Goal: Task Accomplishment & Management: Complete application form

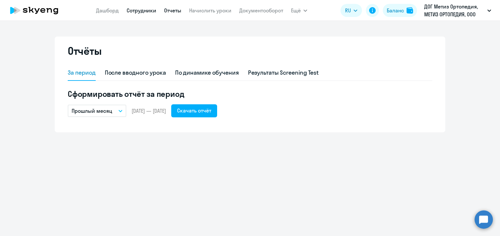
click at [147, 13] on link "Сотрудники" at bounding box center [142, 10] width 30 height 7
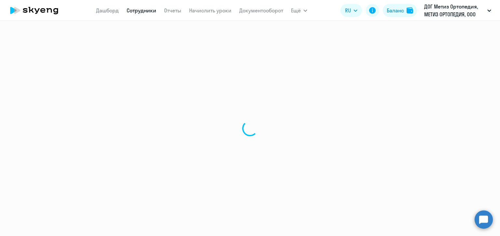
select select "30"
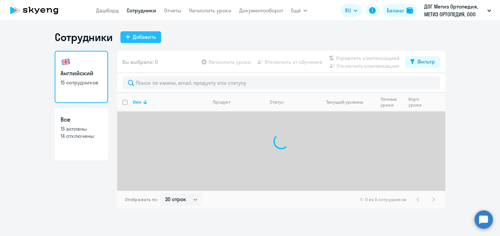
click at [137, 35] on div "Добавить" at bounding box center [144, 37] width 23 height 8
select select "english_adult_not_native_speaker"
select select "3"
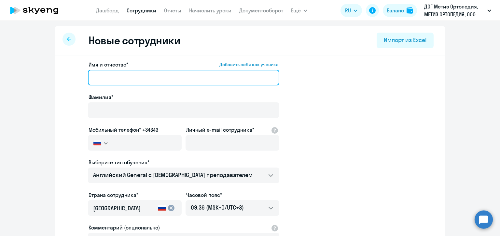
click at [147, 77] on input "Имя и отчество* Добавить себя как ученика" at bounding box center [183, 78] width 191 height 16
type input "[PERSON_NAME]"
drag, startPoint x: 123, startPoint y: 77, endPoint x: 85, endPoint y: 81, distance: 38.6
click at [85, 81] on app-new-student-form "Имя и отчество* Добавить себя как ученика Пахомов Фамилия* Мобильный телефон* +…" at bounding box center [250, 177] width 370 height 232
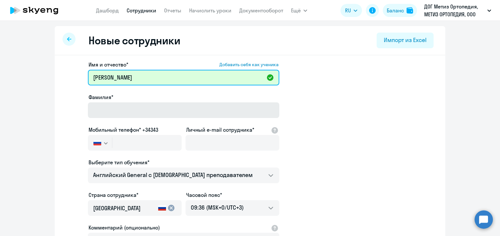
type input "[PERSON_NAME]"
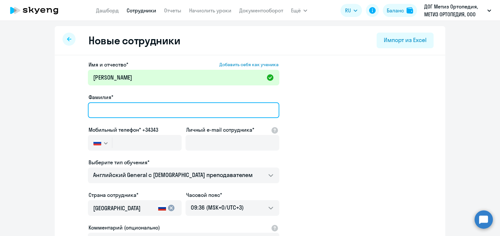
click at [127, 111] on input "Фамилия*" at bounding box center [183, 110] width 191 height 16
type input "[PERSON_NAME]"
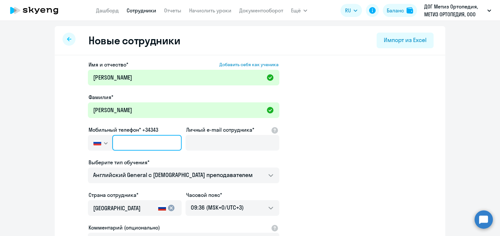
click at [131, 145] on input "text" at bounding box center [146, 143] width 69 height 16
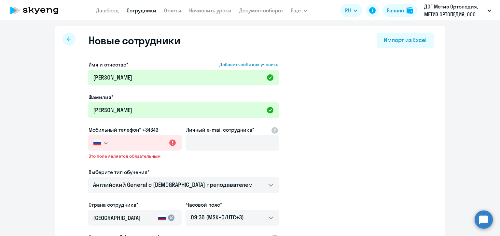
click at [389, 117] on app-new-student-form "Имя и отчество* Добавить себя как ученика Павел Сергеевич Фамилия* Пахомов Моби…" at bounding box center [250, 182] width 370 height 242
click at [121, 143] on input "text" at bounding box center [146, 143] width 69 height 16
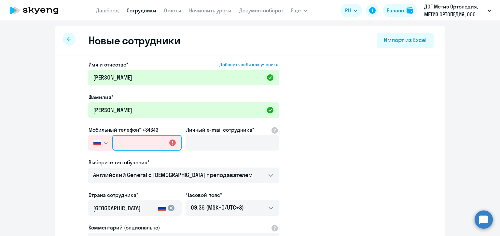
paste input "[PHONE_NUMBER]"
type input "[PHONE_NUMBER]"
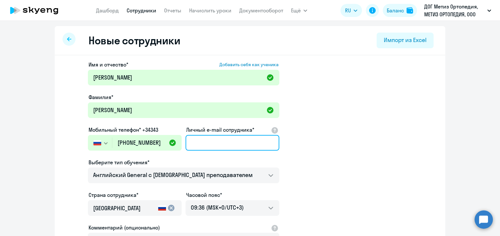
click at [199, 144] on input "Личный e-mail сотрудника*" at bounding box center [232, 143] width 94 height 16
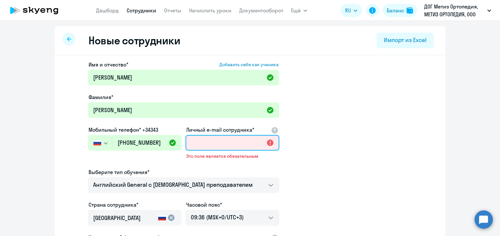
paste input "[EMAIL_ADDRESS][DOMAIN_NAME]"
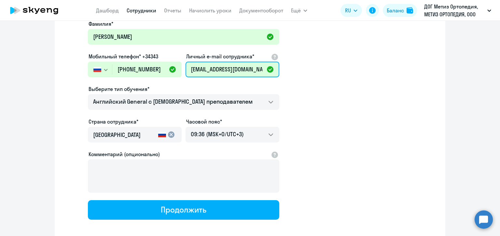
scroll to position [7, 0]
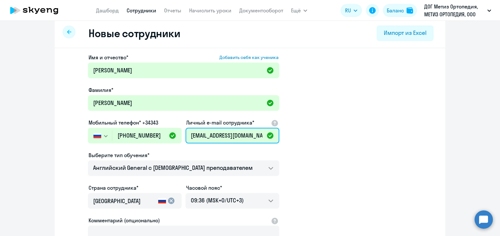
type input "[EMAIL_ADDRESS][DOMAIN_NAME]"
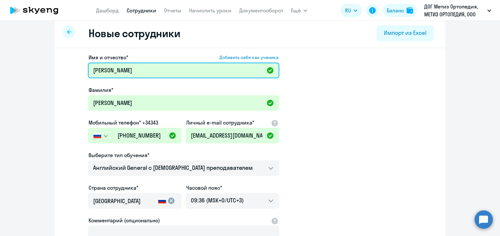
click at [177, 70] on input "[PERSON_NAME]" at bounding box center [183, 70] width 191 height 16
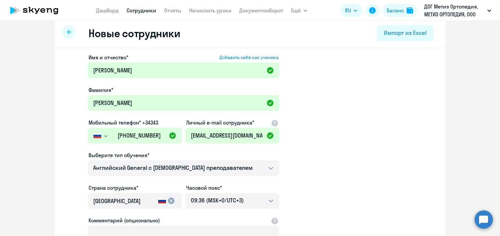
click at [329, 107] on app-new-student-form "Имя и отчество* Добавить себя как ученика Павел Сергеевич Фамилия* Пахомов Моби…" at bounding box center [250, 169] width 370 height 232
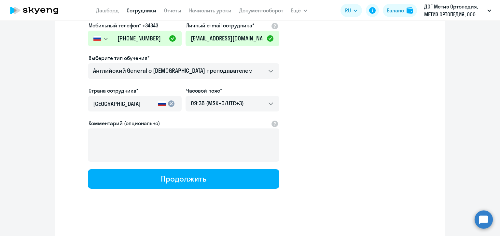
scroll to position [105, 0]
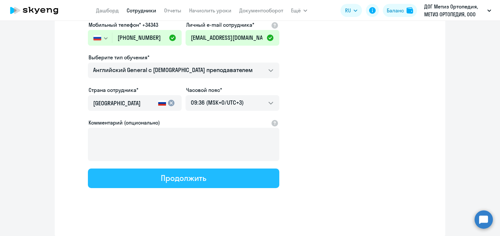
click at [194, 174] on div "Продолжить" at bounding box center [183, 177] width 45 height 10
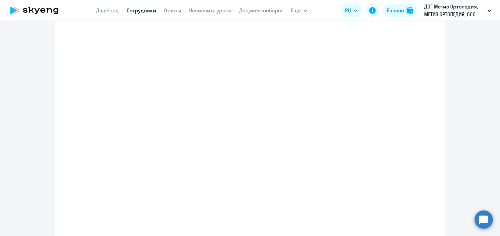
select select "english_adult_not_native_speaker"
select select "3"
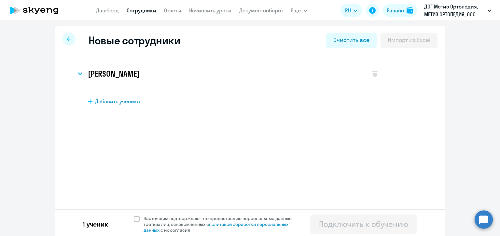
scroll to position [3, 0]
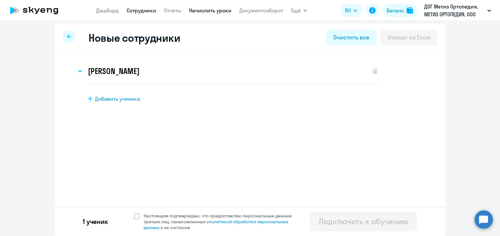
click at [213, 11] on link "Начислить уроки" at bounding box center [210, 10] width 42 height 7
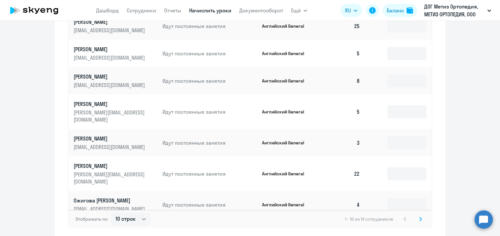
scroll to position [405, 0]
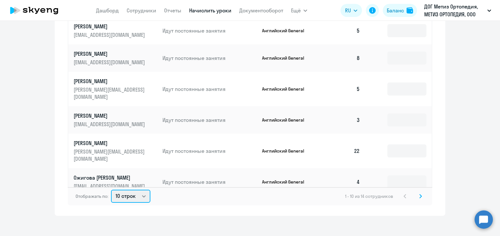
click at [140, 191] on select "10 строк 30 строк 50 строк" at bounding box center [130, 195] width 39 height 13
click at [111, 189] on select "10 строк 30 строк 50 строк" at bounding box center [130, 195] width 39 height 13
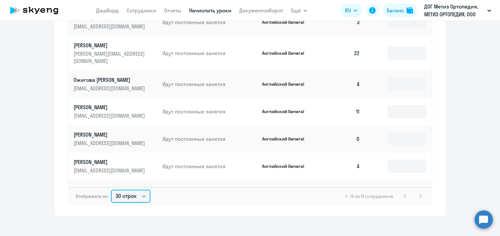
scroll to position [103, 0]
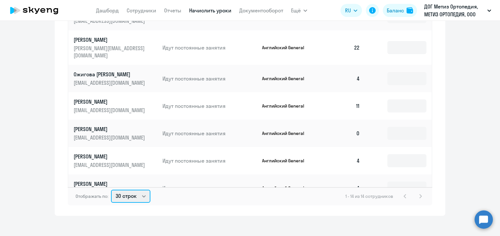
click at [139, 197] on select "10 строк 30 строк 50 строк" at bounding box center [130, 195] width 39 height 13
select select "50"
click at [111, 189] on select "10 строк 30 строк 50 строк" at bounding box center [130, 195] width 39 height 13
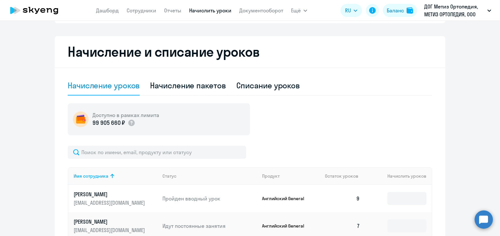
scroll to position [118, 0]
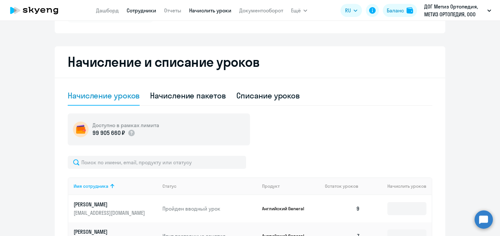
click at [140, 12] on link "Сотрудники" at bounding box center [142, 10] width 30 height 7
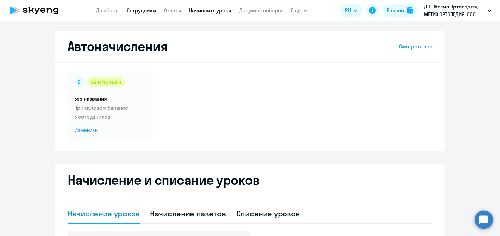
select select "30"
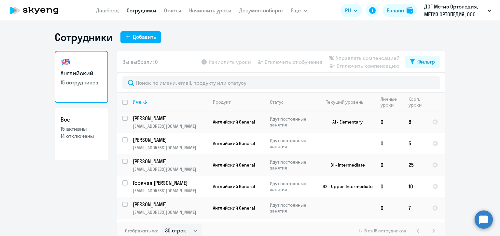
scroll to position [214, 0]
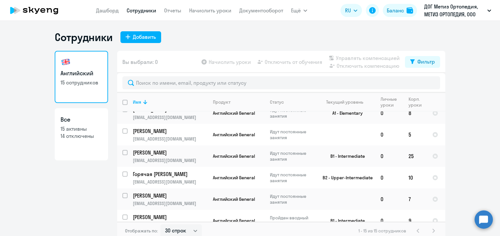
click at [141, 13] on link "Сотрудники" at bounding box center [142, 10] width 30 height 7
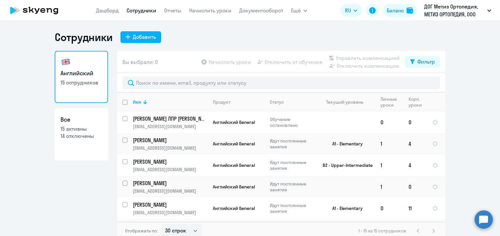
select select "30"
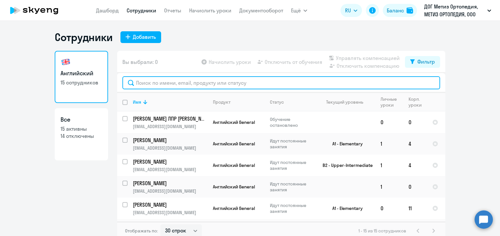
click at [201, 83] on input "text" at bounding box center [281, 82] width 318 height 13
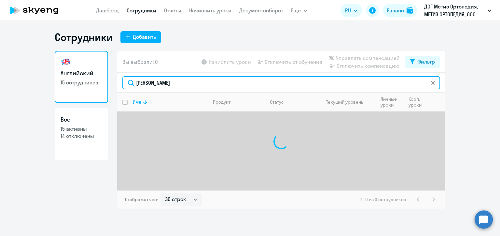
type input "[PERSON_NAME]"
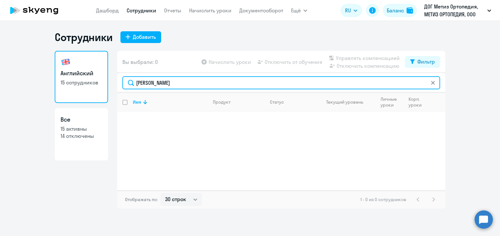
drag, startPoint x: 163, startPoint y: 84, endPoint x: 123, endPoint y: 84, distance: 39.7
click at [123, 84] on input "[PERSON_NAME]" at bounding box center [281, 82] width 318 height 13
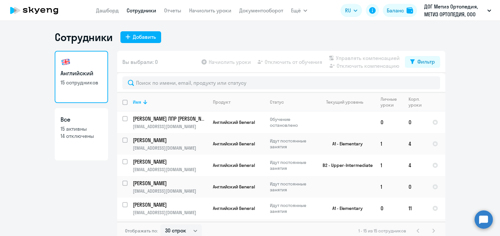
click at [69, 133] on p "14 отключены" at bounding box center [82, 135] width 42 height 7
select select "30"
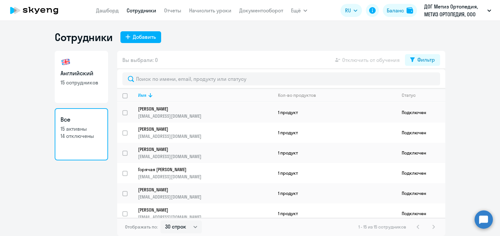
scroll to position [191, 0]
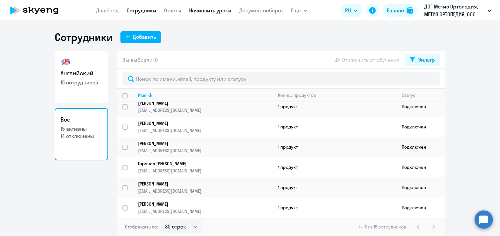
click at [200, 11] on link "Начислить уроки" at bounding box center [210, 10] width 42 height 7
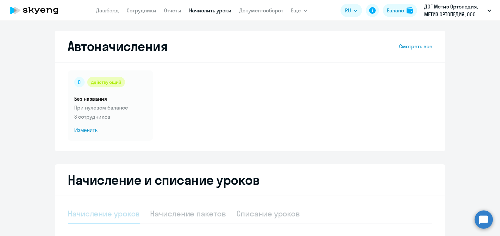
select select "10"
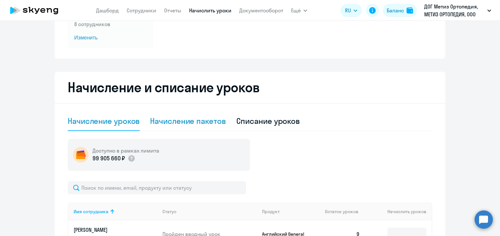
scroll to position [98, 0]
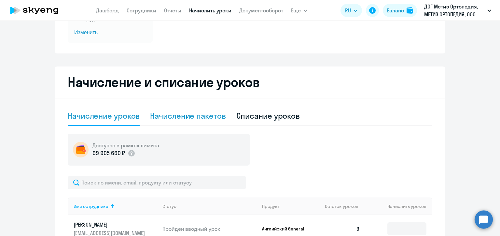
click at [176, 122] on div "Начисление пакетов" at bounding box center [188, 116] width 76 height 20
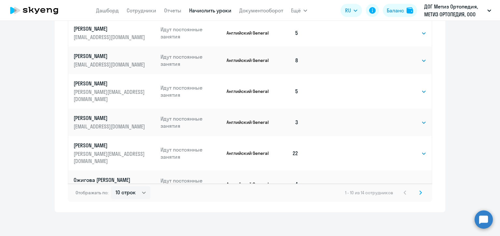
scroll to position [411, 0]
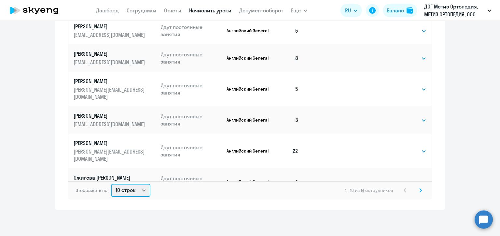
click at [134, 194] on select "10 строк 30 строк 50 строк" at bounding box center [130, 190] width 39 height 13
select select "50"
click at [111, 184] on select "10 строк 30 строк 50 строк" at bounding box center [130, 190] width 39 height 13
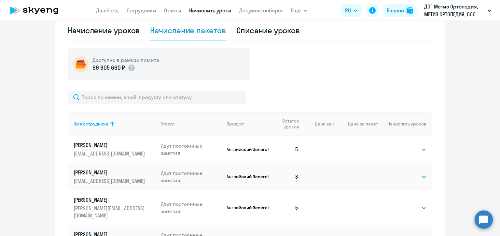
scroll to position [85, 0]
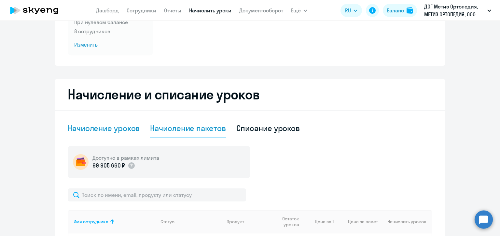
click at [100, 134] on div "Начисление уроков" at bounding box center [104, 128] width 72 height 20
select select "10"
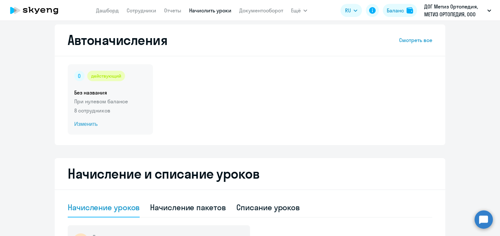
scroll to position [0, 0]
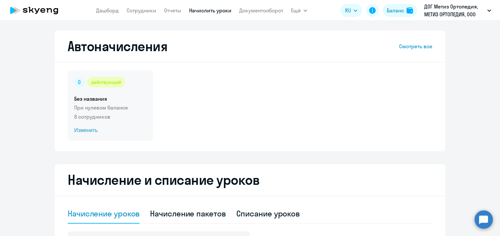
click at [107, 107] on p "При нулевом балансе" at bounding box center [110, 107] width 72 height 8
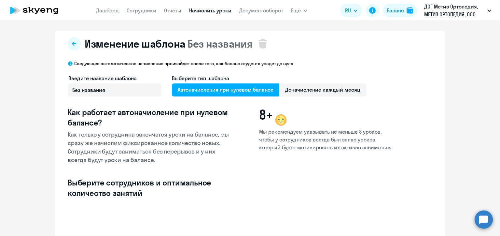
select select "10"
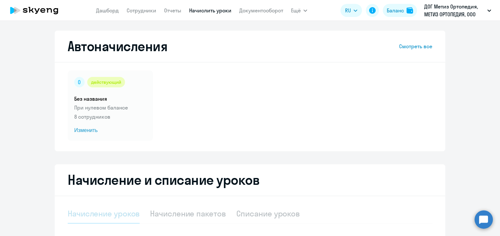
select select "10"
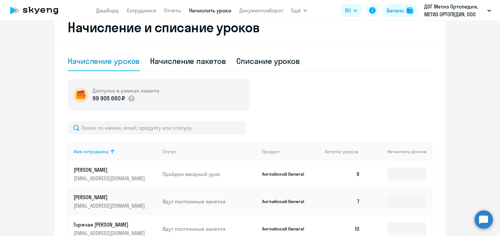
scroll to position [163, 0]
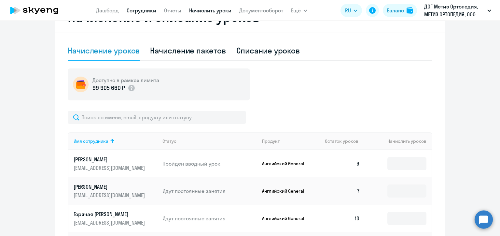
click at [143, 10] on link "Сотрудники" at bounding box center [142, 10] width 30 height 7
select select "30"
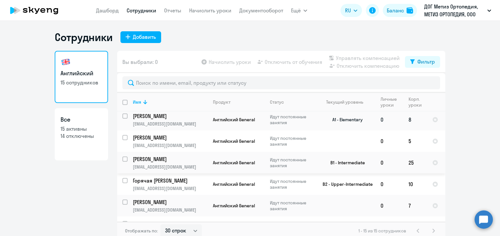
scroll to position [214, 0]
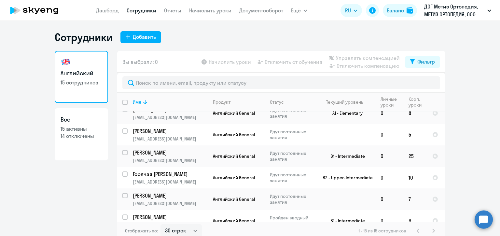
click at [202, 62] on app-table-action-button "Начислить уроки" at bounding box center [225, 62] width 51 height 8
click at [208, 11] on link "Начислить уроки" at bounding box center [210, 10] width 42 height 7
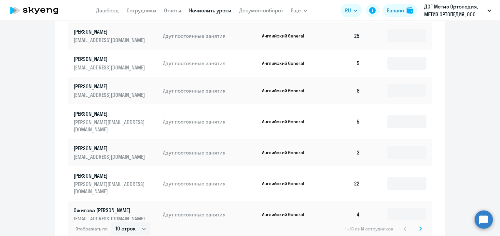
scroll to position [405, 0]
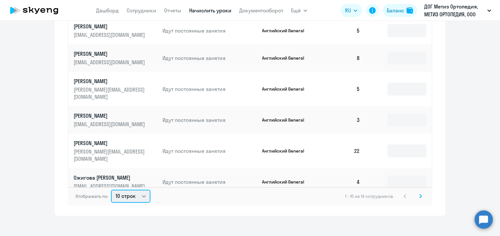
click at [135, 190] on select "10 строк 30 строк 50 строк" at bounding box center [130, 195] width 39 height 13
select select "50"
click at [111, 189] on select "10 строк 30 строк 50 строк" at bounding box center [130, 195] width 39 height 13
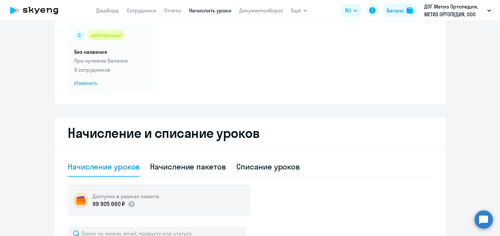
scroll to position [0, 0]
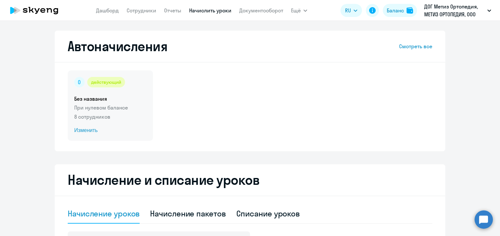
click at [87, 109] on p "При нулевом балансе" at bounding box center [110, 107] width 72 height 8
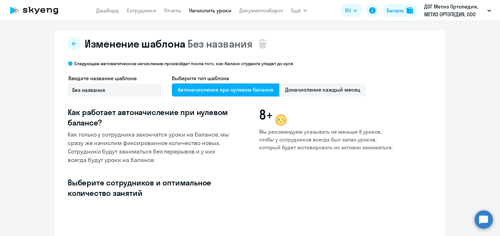
select select "10"
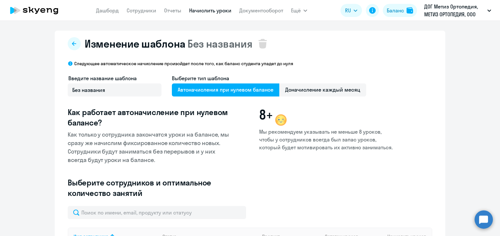
type input "32"
type input "10"
type input "32"
type input "16"
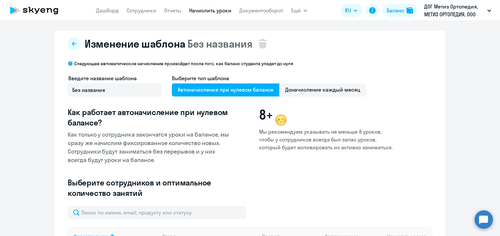
type input "16"
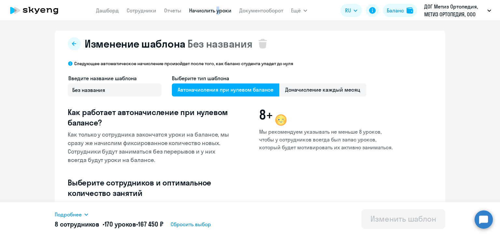
click at [215, 14] on app-menu-item-link "Начислить уроки" at bounding box center [210, 11] width 42 height 8
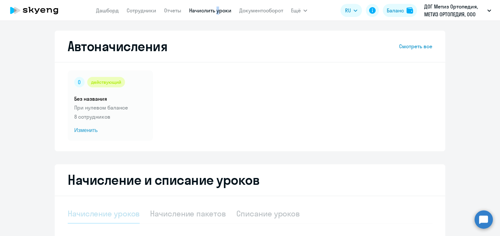
select select "10"
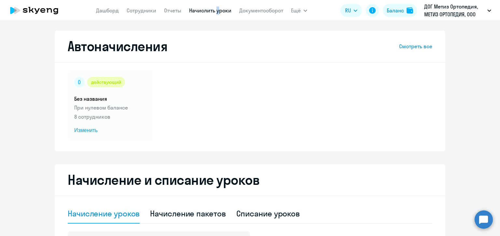
select select "30"
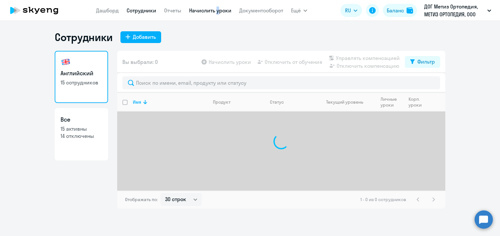
click at [207, 10] on link "Начислить уроки" at bounding box center [210, 10] width 42 height 7
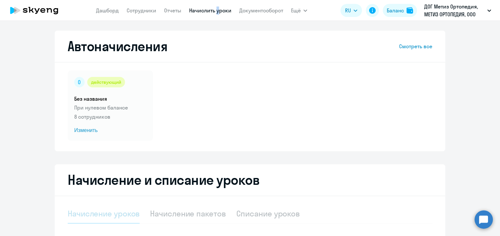
select select "10"
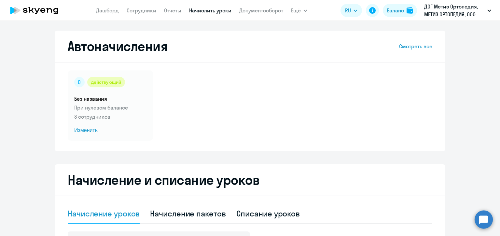
click at [221, 14] on app-menu-item-link "Начислить уроки" at bounding box center [210, 11] width 42 height 8
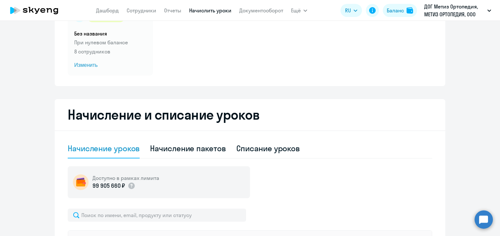
scroll to position [65, 0]
click at [146, 12] on link "Сотрудники" at bounding box center [142, 10] width 30 height 7
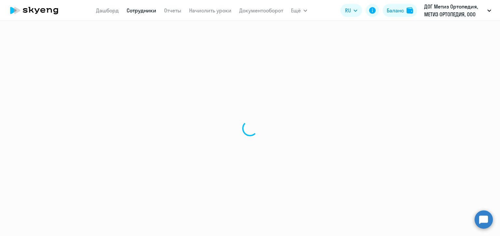
select select "30"
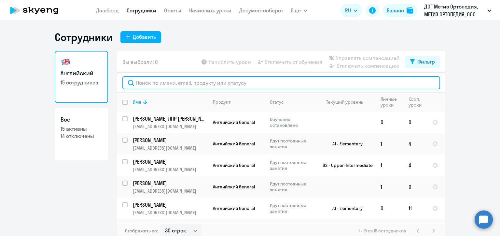
click at [152, 84] on input "text" at bounding box center [281, 82] width 318 height 13
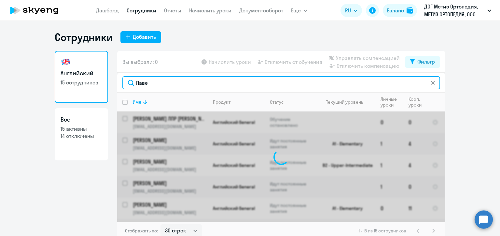
type input "[PERSON_NAME]"
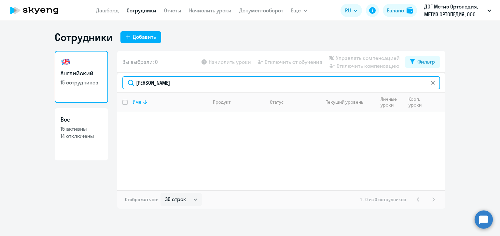
drag, startPoint x: 155, startPoint y: 82, endPoint x: 125, endPoint y: 82, distance: 29.9
click at [125, 82] on input "[PERSON_NAME]" at bounding box center [281, 82] width 318 height 13
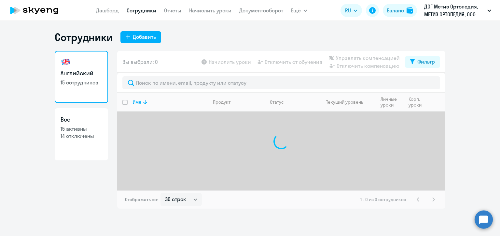
click at [486, 105] on ng-component "Сотрудники Добавить Английский 15 сотрудников Все 15 активны 14 отключены Вы вы…" at bounding box center [250, 120] width 500 height 178
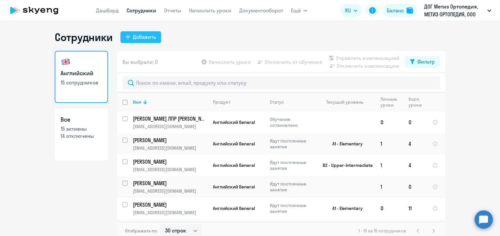
click at [127, 35] on icon at bounding box center [128, 36] width 5 height 5
select select "english_adult_not_native_speaker"
select select "3"
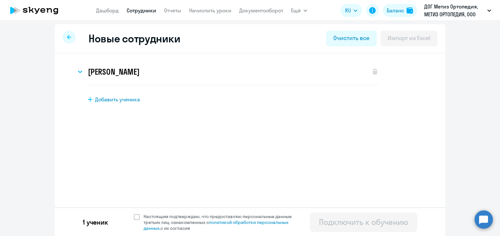
scroll to position [3, 0]
click at [118, 75] on h3 "[PERSON_NAME]" at bounding box center [113, 71] width 51 height 10
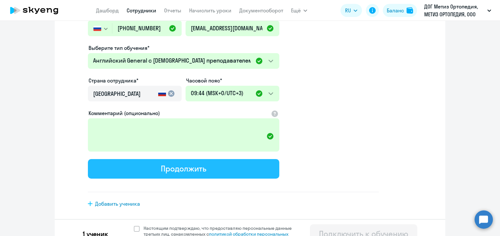
scroll to position [155, 0]
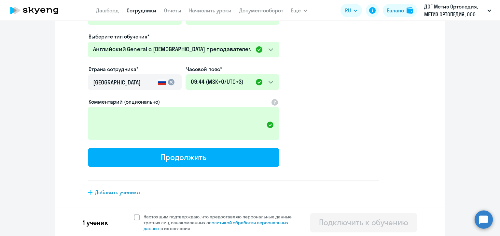
click at [134, 214] on span at bounding box center [137, 217] width 6 height 6
click at [133, 213] on input "Настоящим подтверждаю, что предоставляю персональные данные третьих лиц, ознако…" at bounding box center [133, 213] width 0 height 0
checkbox input "true"
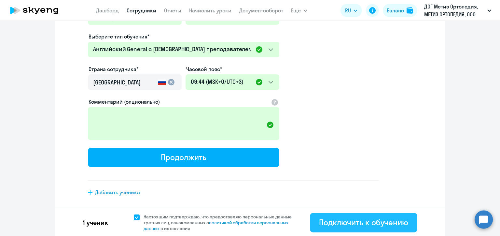
click at [353, 226] on button "Подключить к обучению" at bounding box center [363, 223] width 107 height 20
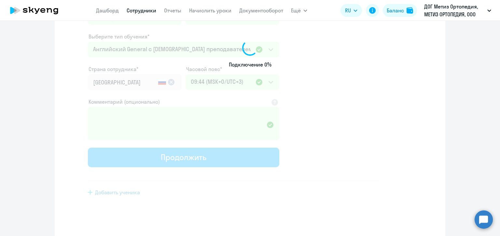
select select "english_adult_not_native_speaker"
select select "3"
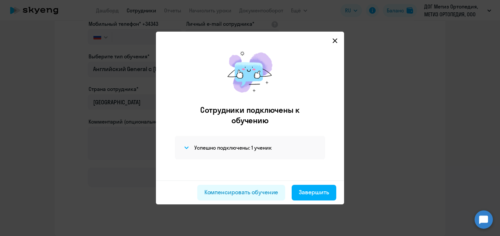
scroll to position [105, 0]
click at [262, 148] on h4 "Успешно подключены: 1 ученик" at bounding box center [232, 147] width 77 height 7
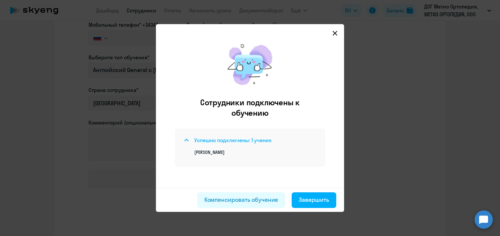
click at [210, 140] on h4 "Успешно подключены: 1 ученик" at bounding box center [232, 139] width 77 height 7
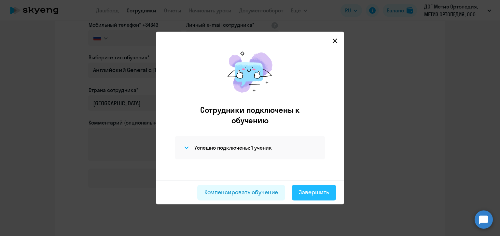
click at [304, 193] on div "Завершить" at bounding box center [314, 192] width 30 height 8
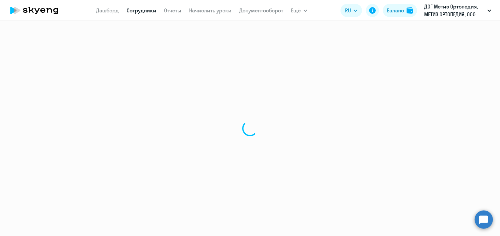
select select "30"
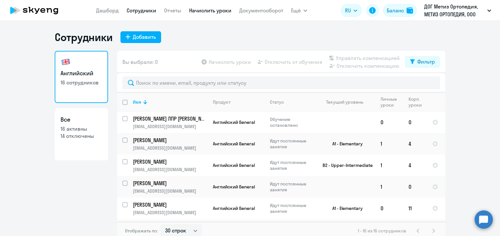
click at [207, 12] on link "Начислить уроки" at bounding box center [210, 10] width 42 height 7
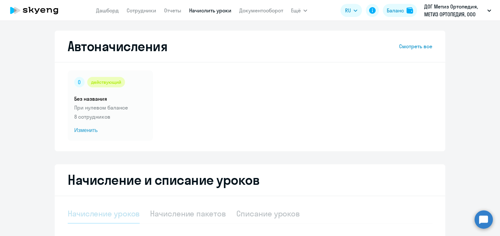
select select "10"
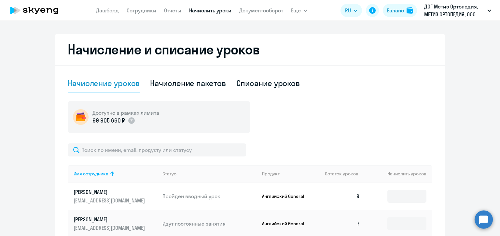
scroll to position [195, 0]
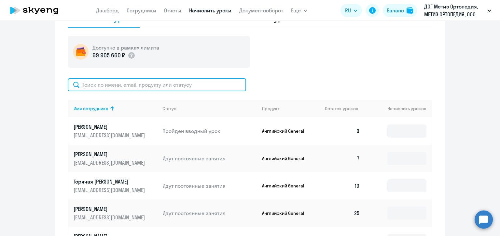
click at [131, 83] on input "text" at bounding box center [157, 84] width 178 height 13
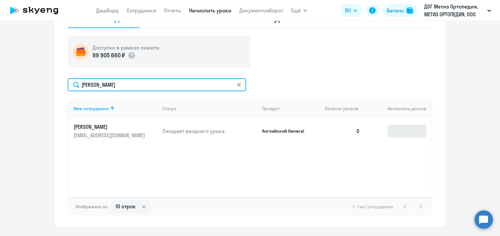
type input "[PERSON_NAME]"
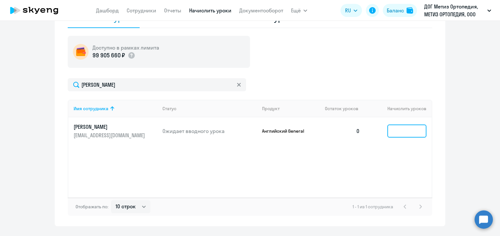
click at [394, 131] on input at bounding box center [406, 130] width 39 height 13
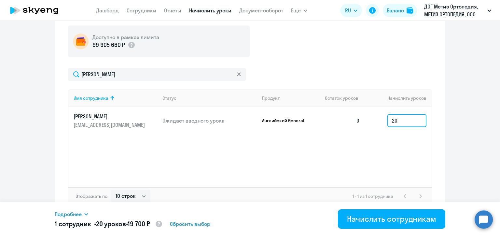
scroll to position [212, 0]
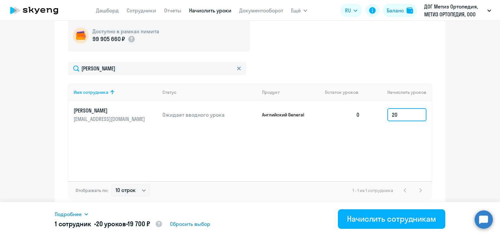
type input "20"
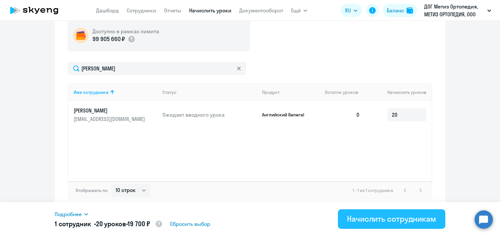
click at [359, 217] on div "Начислить сотрудникам" at bounding box center [391, 218] width 89 height 10
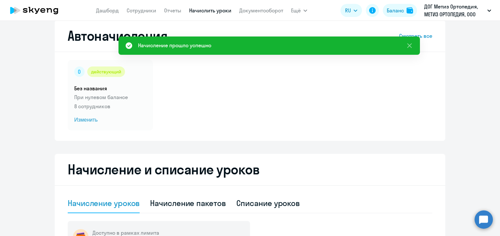
scroll to position [0, 0]
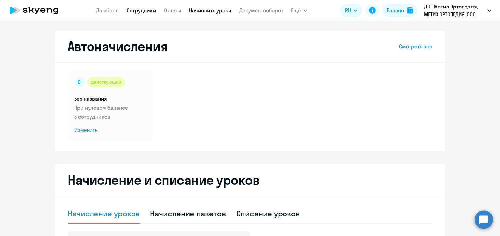
click at [133, 11] on link "Сотрудники" at bounding box center [142, 10] width 30 height 7
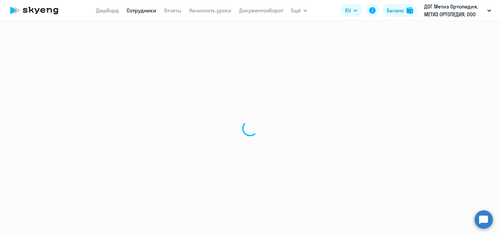
select select "30"
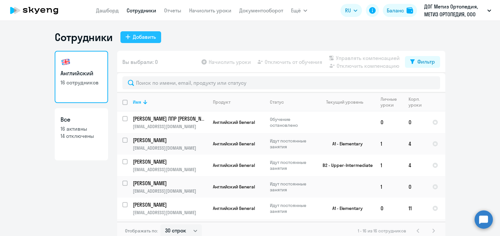
click at [133, 36] on div "Добавить" at bounding box center [144, 37] width 23 height 8
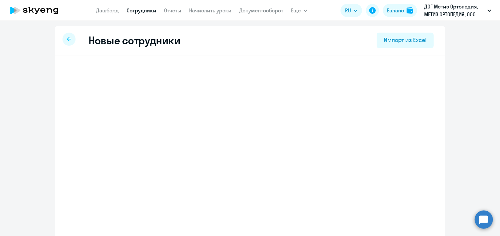
select select "english_adult_not_native_speaker"
select select "3"
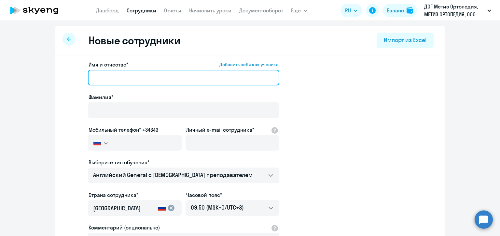
click at [99, 78] on input "Имя и отчество* Добавить себя как ученика" at bounding box center [183, 78] width 191 height 16
type input "Валентина"
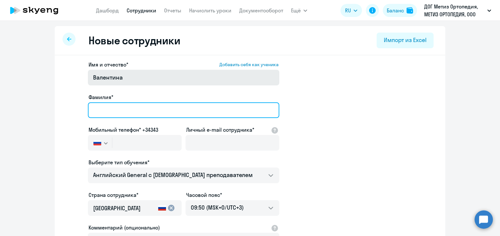
type input "Бойко"
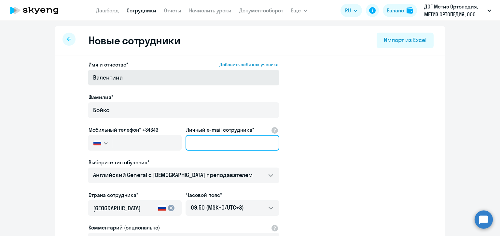
type input "[EMAIL_ADDRESS][DOMAIN_NAME]"
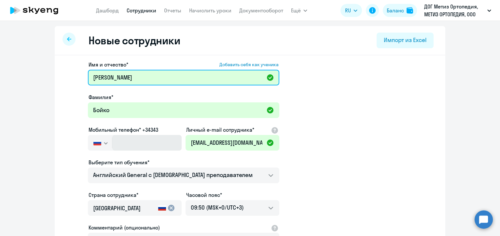
type input "[PERSON_NAME]"
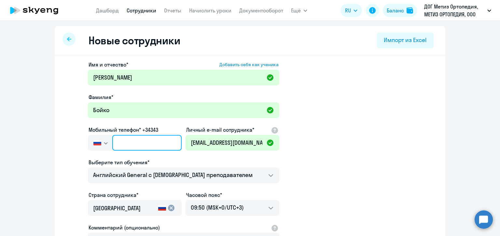
click at [146, 138] on input "text" at bounding box center [146, 143] width 69 height 16
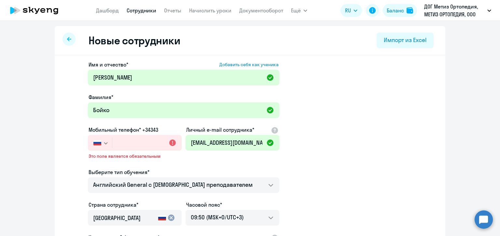
click at [370, 111] on app-new-student-form "Имя и отчество* Добавить себя как ученика [PERSON_NAME]* [PERSON_NAME] телефон*…" at bounding box center [250, 182] width 370 height 242
click at [117, 138] on input "text" at bounding box center [146, 143] width 69 height 16
paste input "[PHONE_NUMBER]"
type input "[PHONE_NUMBER]"
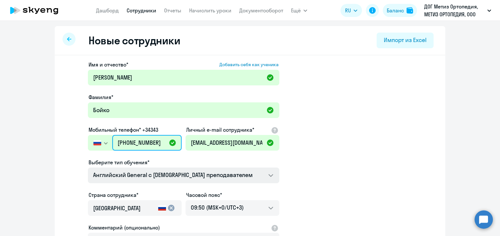
scroll to position [65, 0]
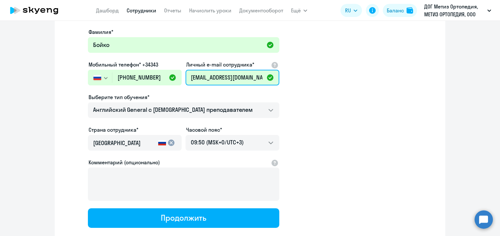
drag, startPoint x: 249, startPoint y: 76, endPoint x: 168, endPoint y: 74, distance: 80.7
click at [168, 74] on div "Имя и отчество* Добавить себя как ученика [PERSON_NAME]* [PERSON_NAME] телефон*…" at bounding box center [183, 111] width 191 height 232
paste input "boyko"
type input "[EMAIL_ADDRESS][DOMAIN_NAME]"
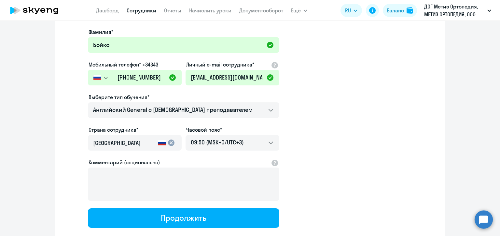
click at [347, 84] on app-new-student-form "Имя и отчество* Добавить себя как ученика [PERSON_NAME]* [PERSON_NAME] телефон*…" at bounding box center [250, 111] width 370 height 232
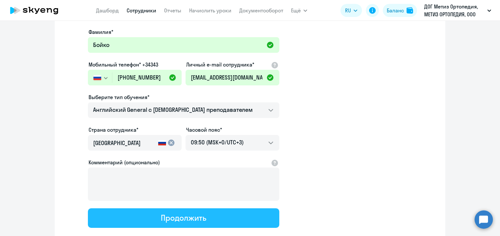
click at [181, 214] on div "Продолжить" at bounding box center [183, 217] width 45 height 10
select select "english_adult_not_native_speaker"
select select "3"
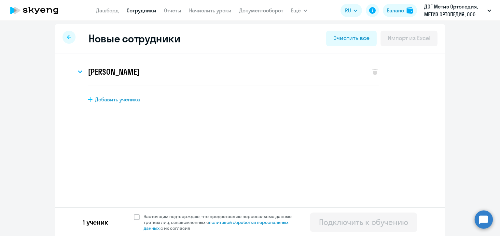
scroll to position [3, 0]
click at [135, 214] on span at bounding box center [137, 216] width 6 height 6
click at [134, 213] on input "Настоящим подтверждаю, что предоставляю персональные данные третьих лиц, ознако…" at bounding box center [133, 212] width 0 height 0
checkbox input "true"
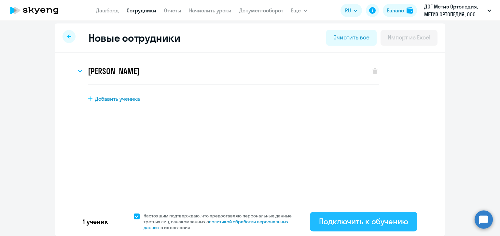
click at [344, 223] on div "Подключить к обучению" at bounding box center [363, 221] width 89 height 10
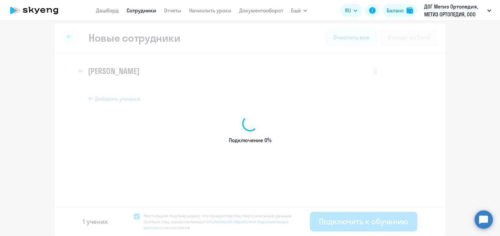
select select "english_adult_not_native_speaker"
select select "3"
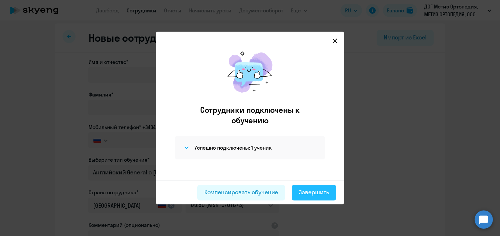
click at [305, 194] on div "Завершить" at bounding box center [314, 192] width 30 height 8
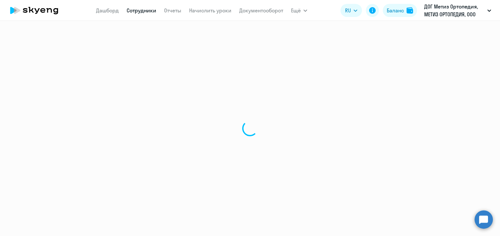
select select "30"
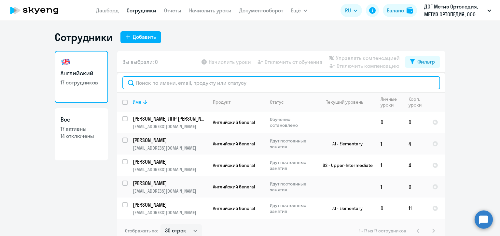
click at [149, 83] on input "text" at bounding box center [281, 82] width 318 height 13
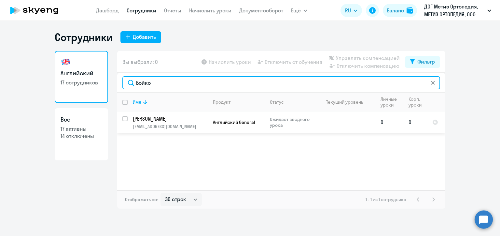
type input "Бойко"
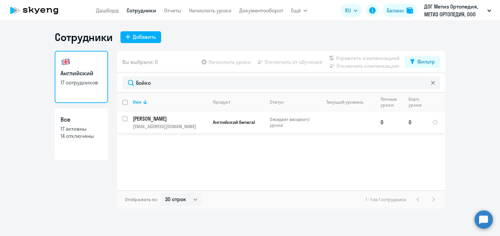
click at [122, 117] on div at bounding box center [125, 119] width 16 height 16
checkbox input "true"
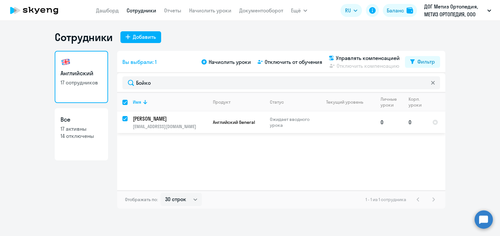
click at [123, 117] on input "deselect row 42497710" at bounding box center [128, 122] width 13 height 13
checkbox input "false"
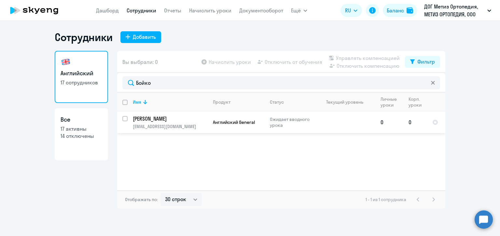
click at [178, 122] on td "Бойко Валентина Владимировна [EMAIL_ADDRESS][DOMAIN_NAME]" at bounding box center [168, 121] width 80 height 21
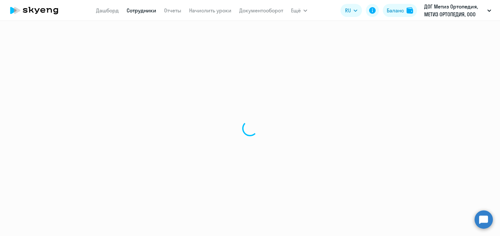
select select "english"
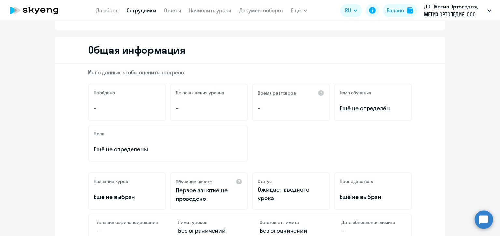
scroll to position [65, 0]
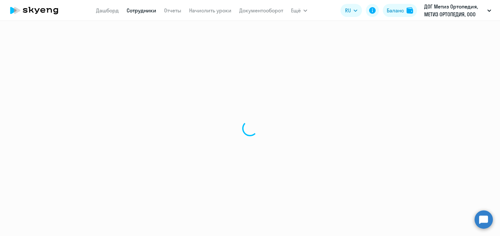
select select "30"
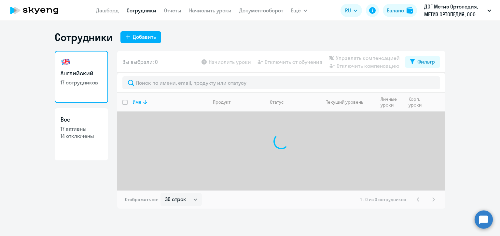
click at [209, 14] on app-menu-item-link "Начислить уроки" at bounding box center [210, 11] width 42 height 8
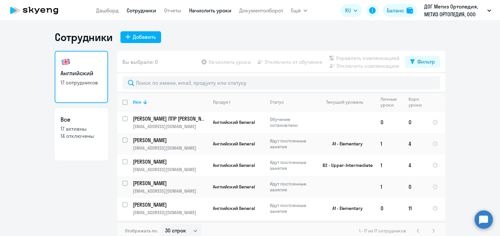
click at [208, 10] on link "Начислить уроки" at bounding box center [210, 10] width 42 height 7
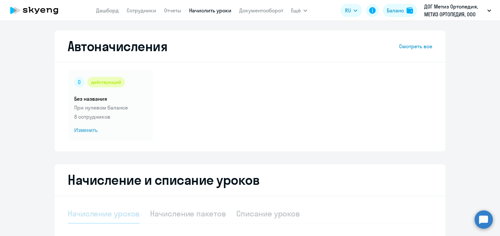
select select "10"
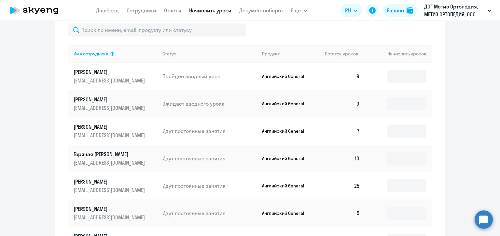
scroll to position [260, 0]
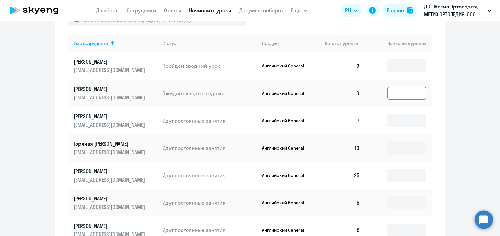
click at [399, 95] on input at bounding box center [406, 93] width 39 height 13
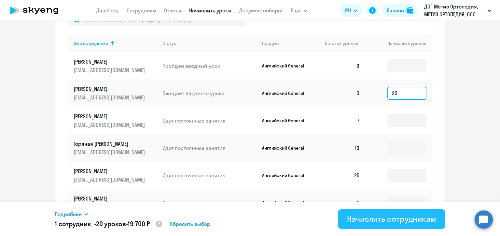
type input "20"
click at [363, 217] on div "Начислить сотрудникам" at bounding box center [391, 218] width 89 height 10
